Goal: Task Accomplishment & Management: Use online tool/utility

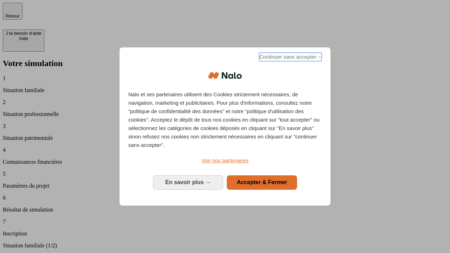
click at [290, 58] on span "Continuer sans accepter →" at bounding box center [290, 57] width 63 height 8
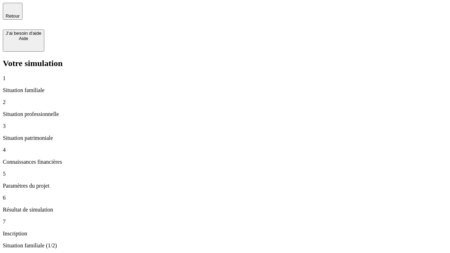
type input "30 000"
